Goal: Entertainment & Leisure: Consume media (video, audio)

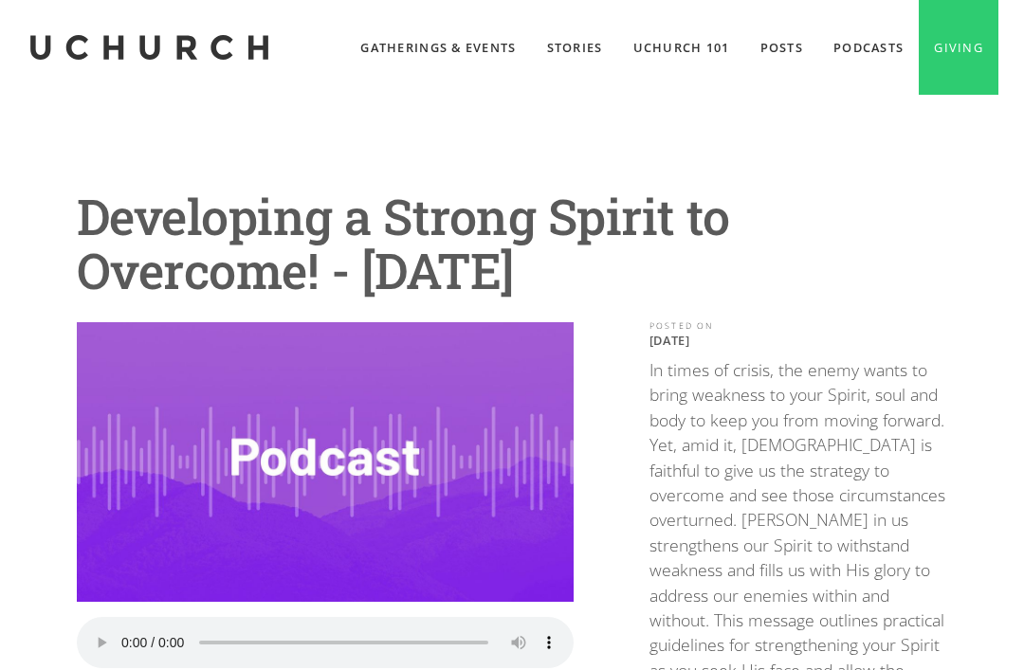
scroll to position [98, 0]
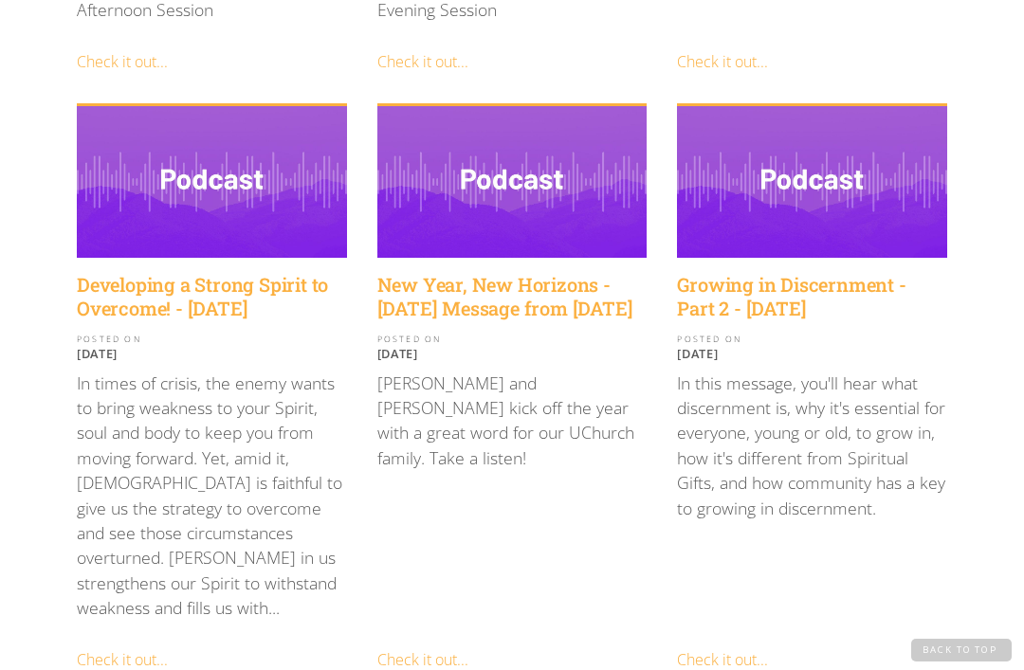
scroll to position [2135, 0]
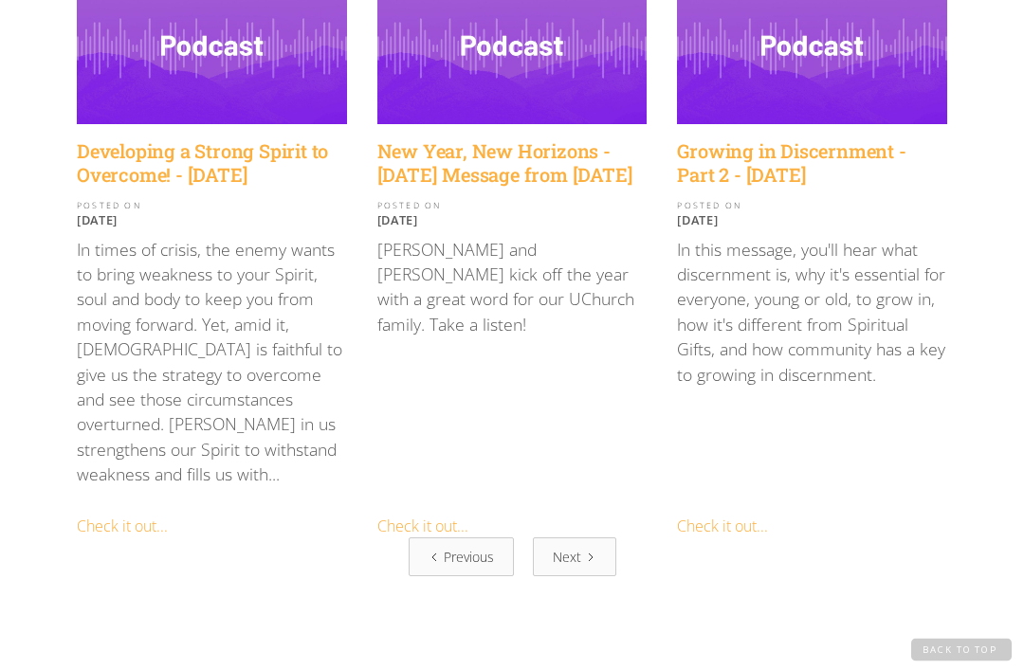
scroll to position [2269, 0]
click at [583, 538] on link "Next" at bounding box center [574, 557] width 83 height 39
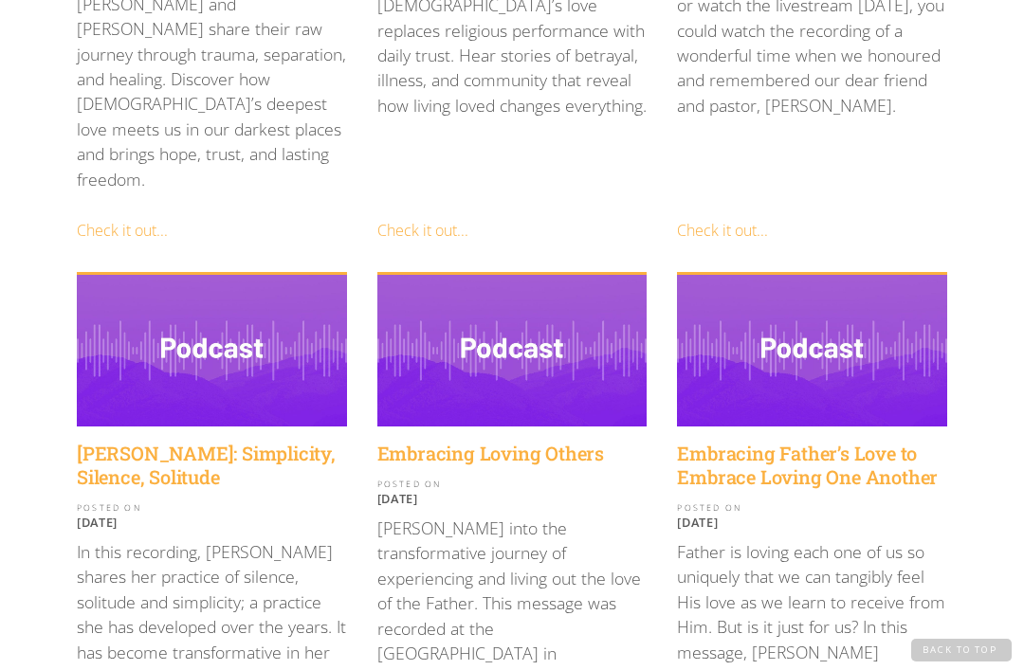
scroll to position [820, 0]
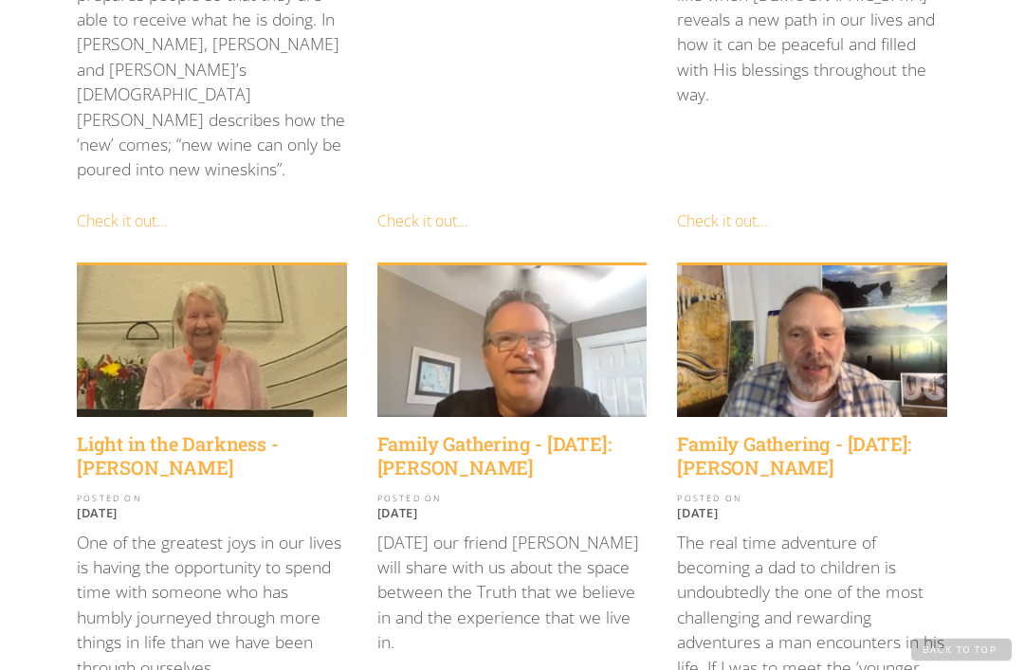
scroll to position [2004, 0]
click at [532, 432] on h4 "Family Gathering - [DATE]: [PERSON_NAME]" at bounding box center [512, 455] width 270 height 47
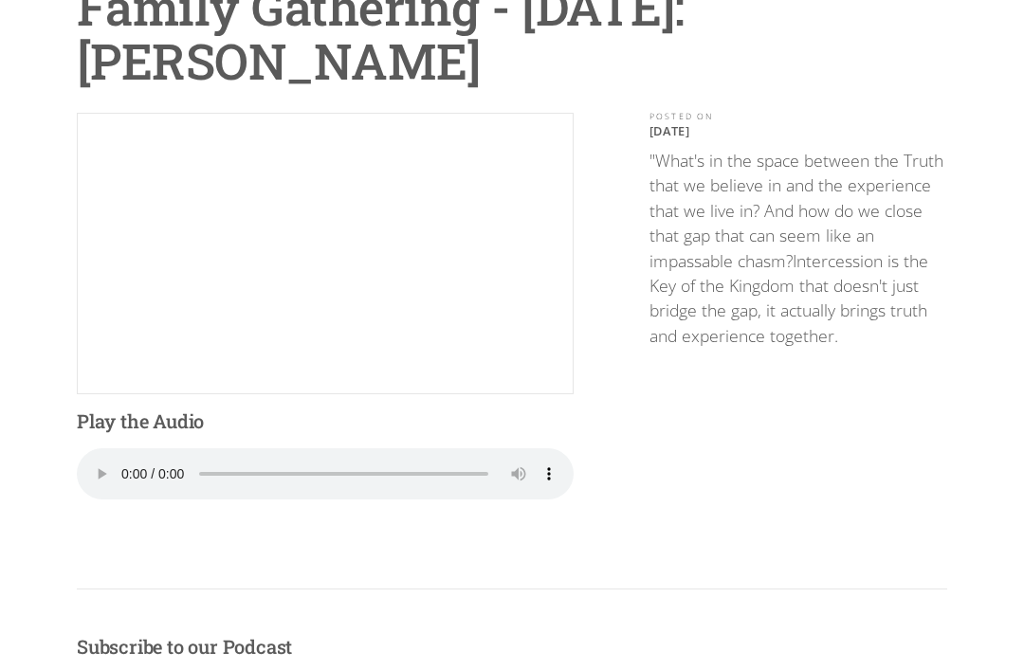
scroll to position [210, 0]
